Goal: Information Seeking & Learning: Learn about a topic

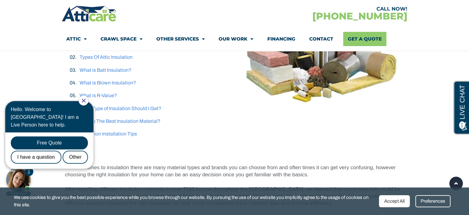
scroll to position [180, 0]
click at [103, 55] on link "Types Of Attic Insulation" at bounding box center [106, 57] width 53 height 5
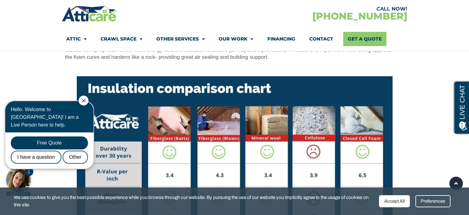
scroll to position [3195, 0]
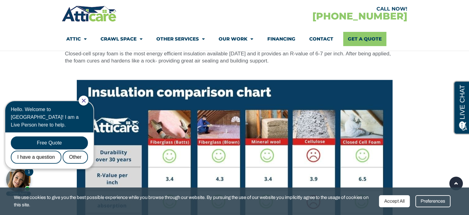
click at [38, 67] on section at bounding box center [234, 198] width 469 height 262
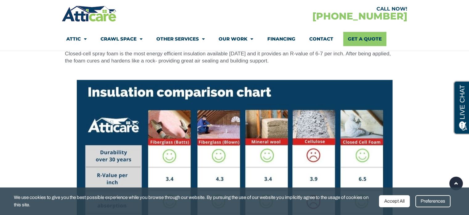
scroll to position [0, 0]
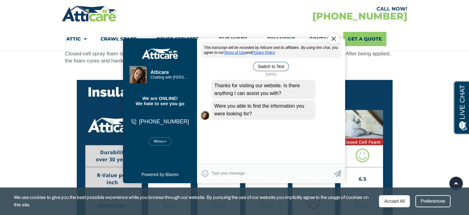
click at [371, 80] on img at bounding box center [235, 198] width 316 height 237
click at [333, 34] on div "Close Chat" at bounding box center [334, 38] width 12 height 12
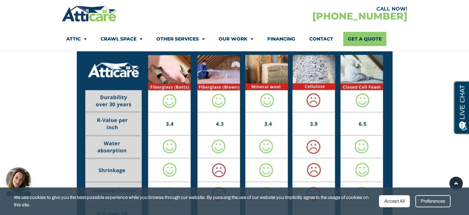
scroll to position [3250, 0]
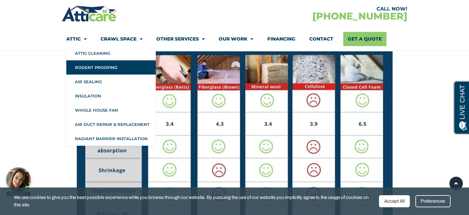
click at [89, 65] on link "Rodent Proofing" at bounding box center [111, 67] width 90 height 14
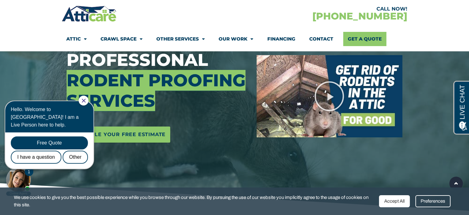
scroll to position [93, 0]
click at [328, 90] on icon "Play Video" at bounding box center [329, 95] width 31 height 31
